Goal: Register for event/course

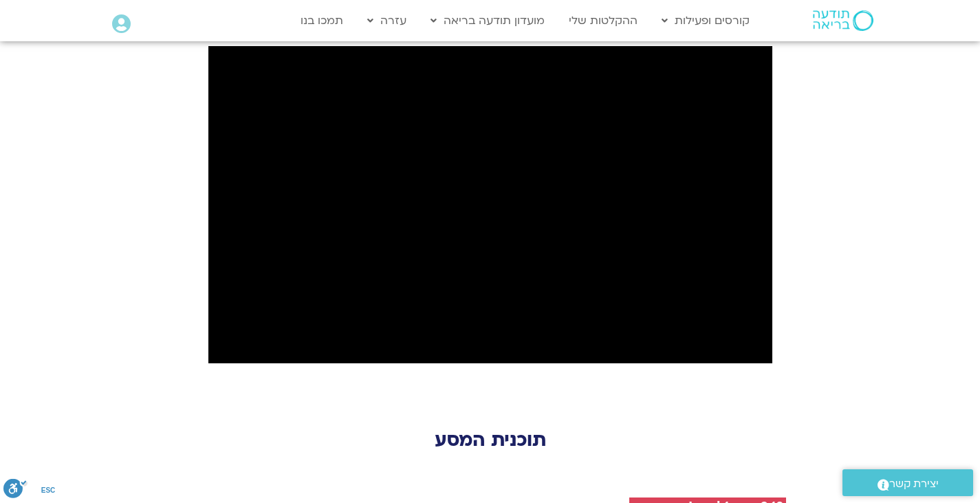
scroll to position [1445, 0]
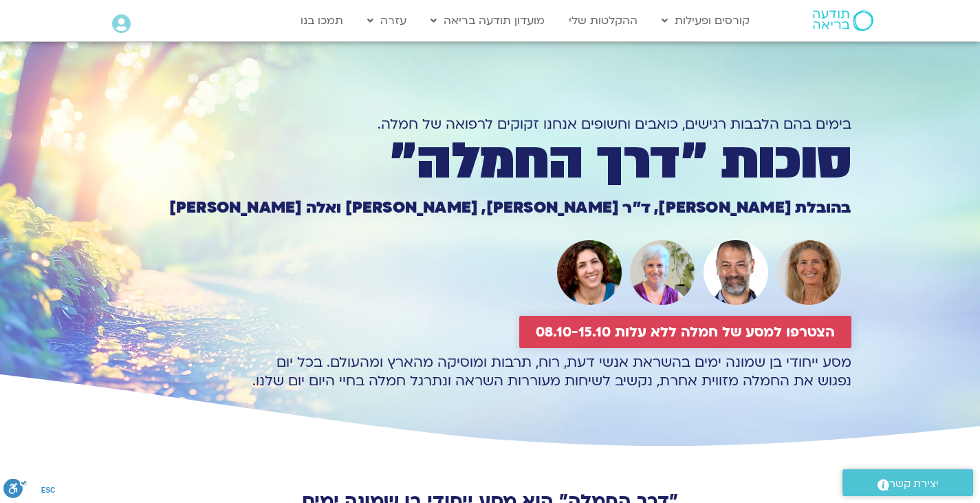
drag, startPoint x: 686, startPoint y: 333, endPoint x: 694, endPoint y: 323, distance: 12.2
click at [686, 333] on span "הצטרפו למסע של חמלה ללא עלות 08.10-15.10" at bounding box center [685, 332] width 299 height 16
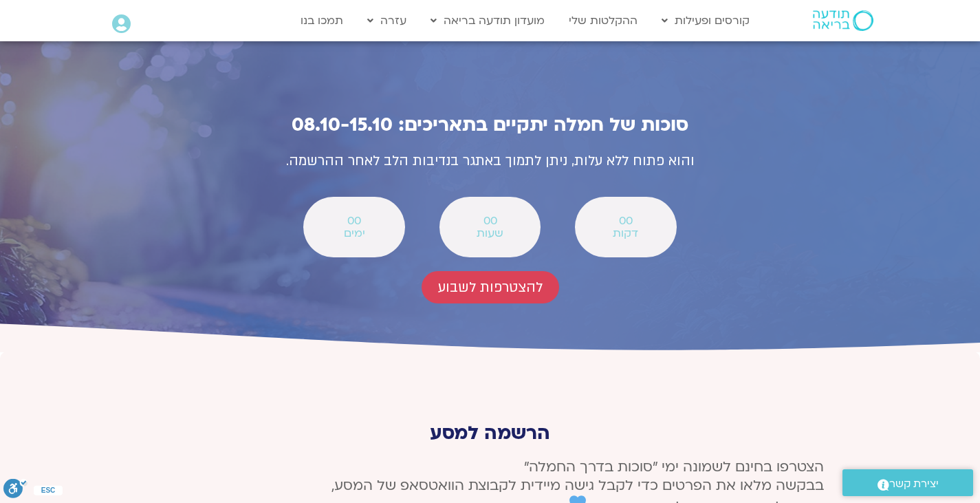
scroll to position [4940, 0]
